Goal: Transaction & Acquisition: Obtain resource

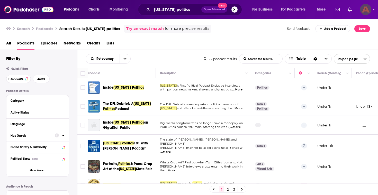
click at [366, 10] on img "Logged in as AinsleyShea" at bounding box center [365, 9] width 11 height 11
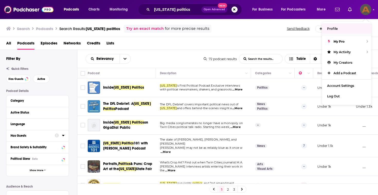
click at [275, 43] on div "All Podcasts Episodes Networks Credits Lists" at bounding box center [190, 44] width 368 height 11
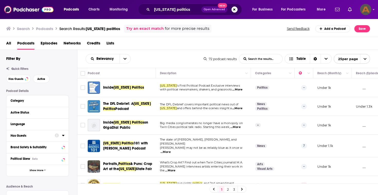
click at [6, 45] on span "All" at bounding box center [8, 44] width 5 height 11
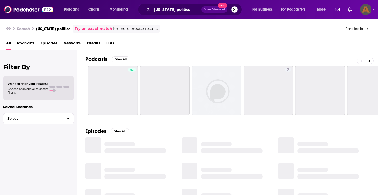
click at [231, 8] on button "Search podcasts, credits, & more..." at bounding box center [234, 9] width 6 height 6
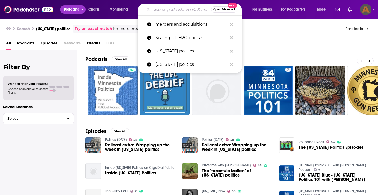
click at [61, 11] on button "Podcasts" at bounding box center [72, 9] width 25 height 8
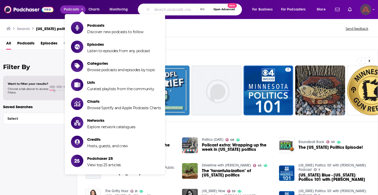
click at [369, 12] on img "Logged in as AinsleyShea" at bounding box center [365, 9] width 11 height 11
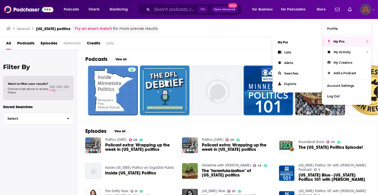
click at [348, 43] on div "My Pro" at bounding box center [346, 41] width 49 height 11
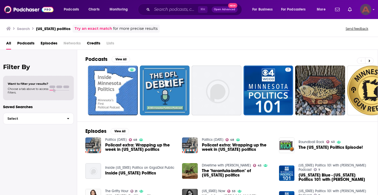
click at [373, 12] on div "Show profile menu" at bounding box center [373, 10] width 2 height 6
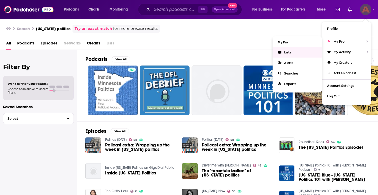
click at [302, 51] on link "Lists" at bounding box center [296, 52] width 49 height 11
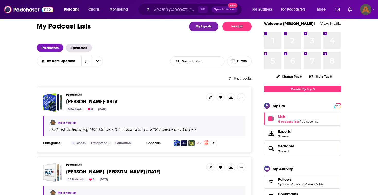
scroll to position [26, 0]
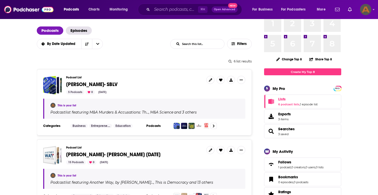
click at [75, 87] on span "[PERSON_NAME]- SBLV" at bounding box center [91, 84] width 51 height 6
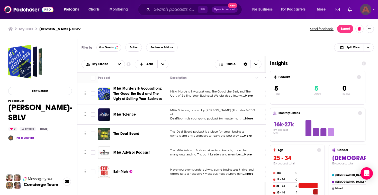
click at [362, 8] on img "Logged in as AinsleyShea" at bounding box center [365, 9] width 11 height 11
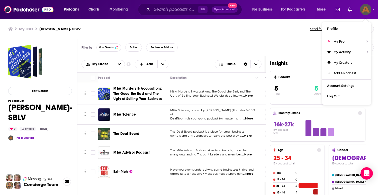
click at [249, 29] on ul "My Lists [PERSON_NAME]- SBLV" at bounding box center [156, 28] width 296 height 5
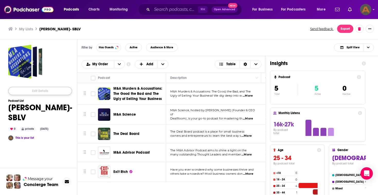
click at [58, 90] on button "Edit Details" at bounding box center [40, 91] width 64 height 8
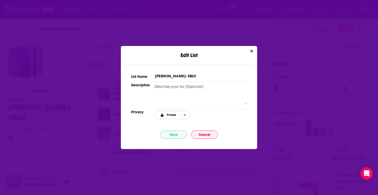
click at [180, 115] on span "Choose Privacy" at bounding box center [184, 115] width 9 height 8
click at [174, 138] on div "Public" at bounding box center [177, 140] width 47 height 9
click at [179, 135] on button "Save" at bounding box center [173, 135] width 27 height 8
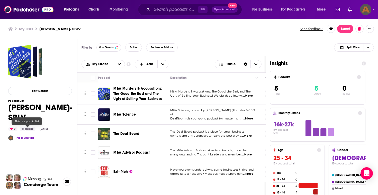
click at [26, 129] on div "public" at bounding box center [28, 129] width 16 height 5
click at [31, 127] on div "0 public [DATE]" at bounding box center [40, 129] width 64 height 5
click at [30, 128] on div "public" at bounding box center [28, 129] width 16 height 5
click at [29, 128] on div "public" at bounding box center [28, 129] width 16 height 5
click at [44, 93] on button "Edit Details" at bounding box center [40, 91] width 64 height 8
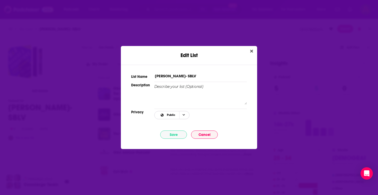
click at [179, 114] on span "Public" at bounding box center [168, 115] width 24 height 7
click at [179, 133] on span "Link Only" at bounding box center [180, 132] width 32 height 3
click at [180, 135] on button "Save" at bounding box center [173, 135] width 27 height 8
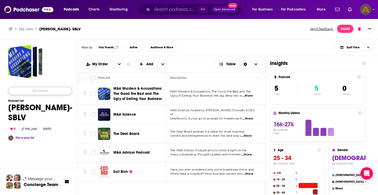
click at [47, 91] on button "Edit Details" at bounding box center [40, 91] width 64 height 8
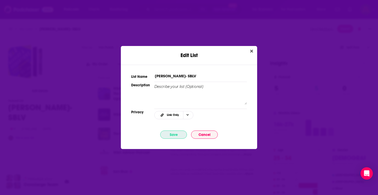
click at [176, 132] on button "Save" at bounding box center [173, 135] width 27 height 8
click at [253, 49] on button "Close" at bounding box center [251, 51] width 7 height 6
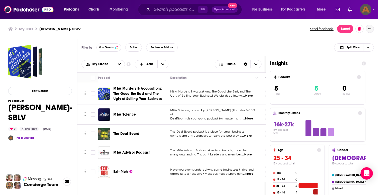
click at [369, 28] on icon "Show More Button" at bounding box center [369, 28] width 3 height 1
click at [344, 28] on button "Export" at bounding box center [345, 29] width 16 height 8
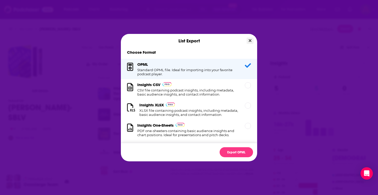
click at [250, 40] on icon "Close" at bounding box center [249, 40] width 3 height 3
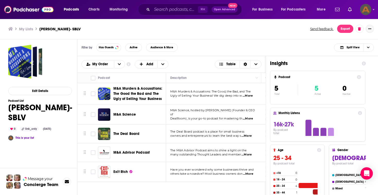
click at [371, 27] on button "Show More Button" at bounding box center [369, 29] width 8 height 8
click at [348, 80] on button "Share" at bounding box center [351, 80] width 49 height 10
click at [370, 48] on icon "Show additional menu" at bounding box center [371, 49] width 3 height 4
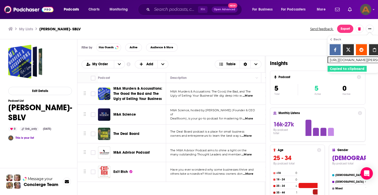
click at [287, 34] on div "My Lists [PERSON_NAME]- SBLV Send feedback. Export" at bounding box center [189, 28] width 378 height 21
click at [346, 28] on button "Export" at bounding box center [345, 29] width 16 height 8
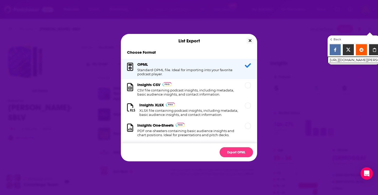
click at [249, 39] on icon "Close" at bounding box center [249, 41] width 3 height 4
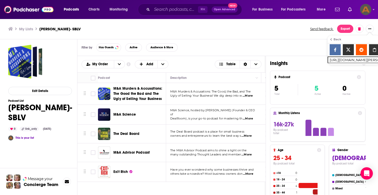
click at [329, 39] on span "Back" at bounding box center [354, 39] width 52 height 7
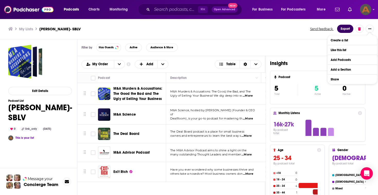
click at [343, 29] on button "Export" at bounding box center [345, 29] width 16 height 8
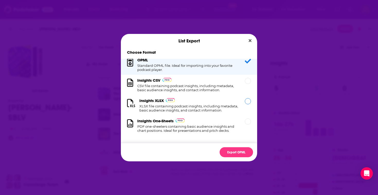
scroll to position [5, 0]
click at [226, 90] on h1 "CSV file containing podcast insights, including metadata, basic audience insigh…" at bounding box center [187, 88] width 101 height 8
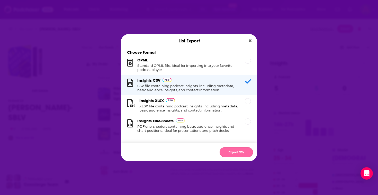
click at [239, 154] on button "Export CSV" at bounding box center [235, 152] width 33 height 10
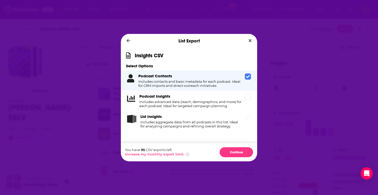
click at [202, 123] on h4 "Includes aggregate data from all podcasts in this list. Ideal for analyzing cam…" at bounding box center [191, 124] width 102 height 8
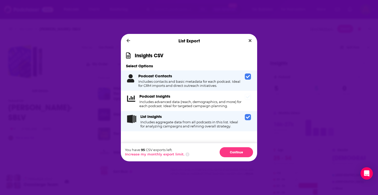
click at [214, 106] on h4 "Includes advanced data (reach, demographics, and more) for each podcast. Ideal …" at bounding box center [190, 104] width 103 height 8
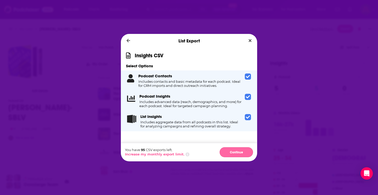
click at [242, 154] on button "Continue" at bounding box center [235, 152] width 33 height 10
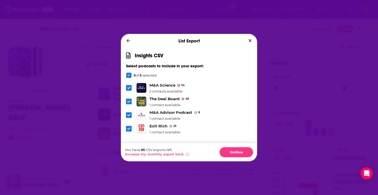
scroll to position [0, 0]
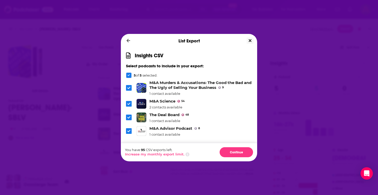
drag, startPoint x: 252, startPoint y: 41, endPoint x: 300, endPoint y: 89, distance: 67.6
click at [300, 89] on div "List Export Insights CSV Select podcasts to include in your export: 5 of 5 sele…" at bounding box center [189, 97] width 378 height 195
click at [250, 37] on div "List Export" at bounding box center [189, 41] width 136 height 14
click at [250, 39] on icon "Close" at bounding box center [249, 41] width 3 height 4
